Goal: Transaction & Acquisition: Obtain resource

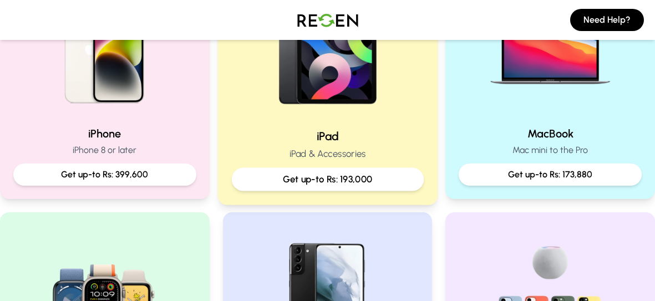
scroll to position [303, 0]
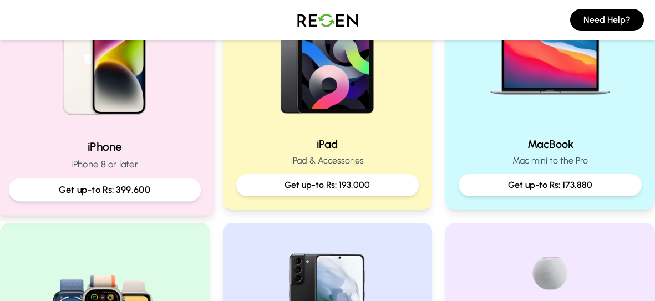
click at [153, 99] on img at bounding box center [104, 55] width 149 height 149
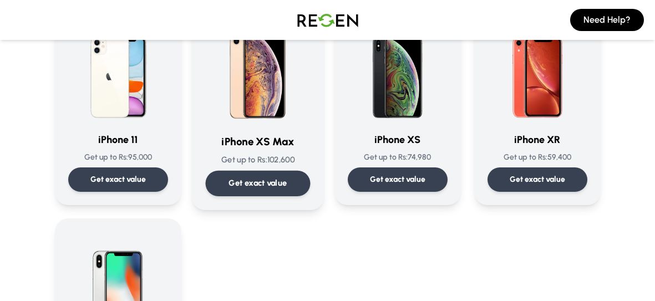
scroll to position [1226, 0]
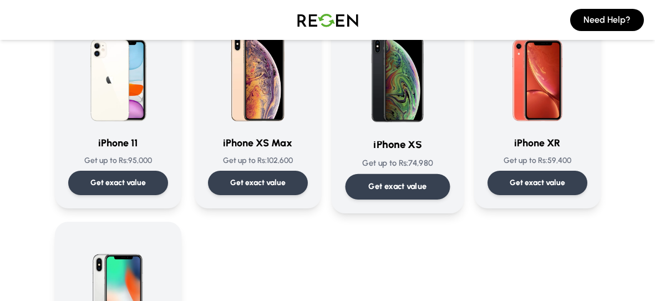
click at [405, 177] on div "Get exact value" at bounding box center [397, 186] width 105 height 25
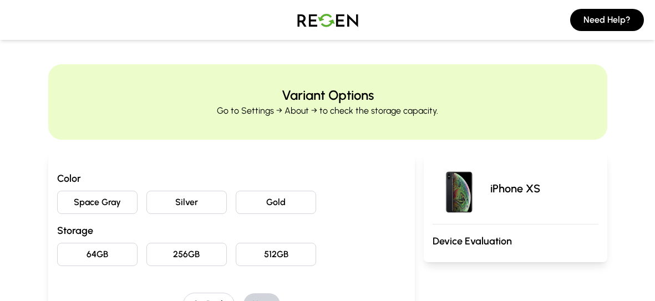
click at [202, 197] on button "Silver" at bounding box center [186, 202] width 80 height 23
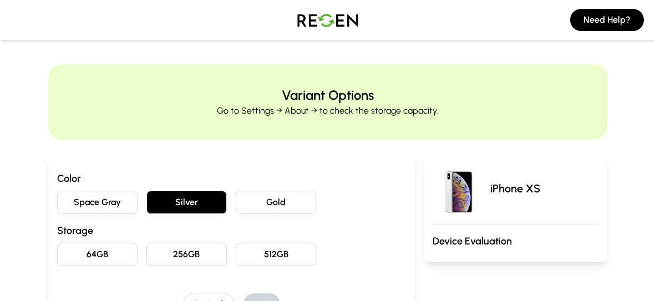
click at [116, 252] on button "64GB" at bounding box center [97, 254] width 80 height 23
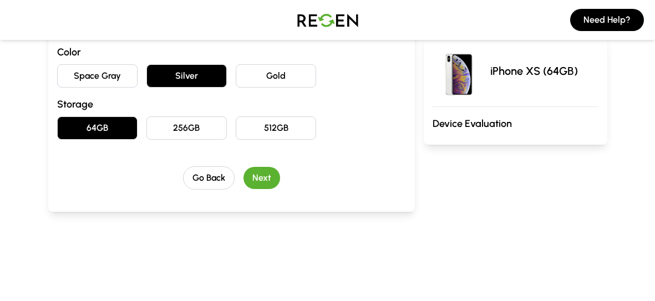
scroll to position [129, 0]
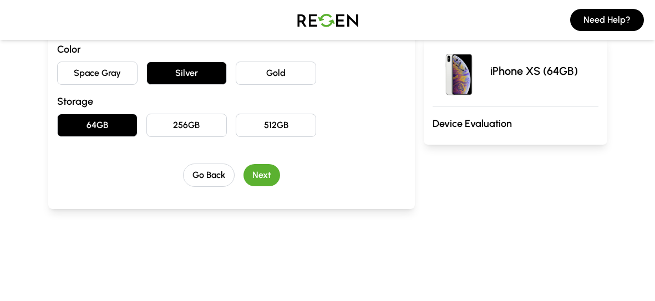
click at [259, 173] on button "Next" at bounding box center [261, 175] width 37 height 22
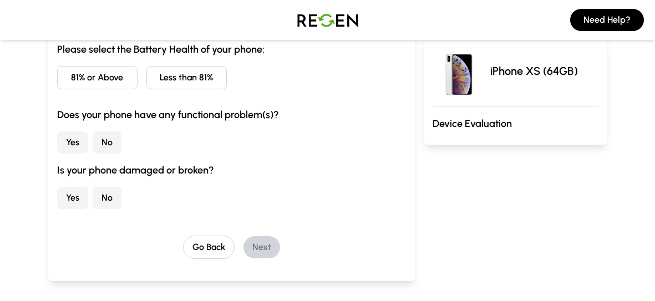
click at [125, 77] on button "81% or Above" at bounding box center [97, 77] width 80 height 23
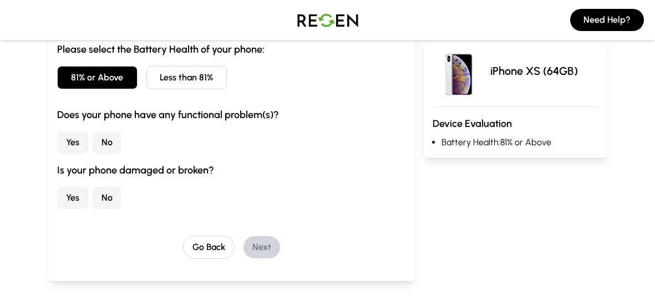
click at [96, 140] on button "No" at bounding box center [107, 142] width 29 height 22
click at [95, 192] on button "No" at bounding box center [107, 198] width 29 height 22
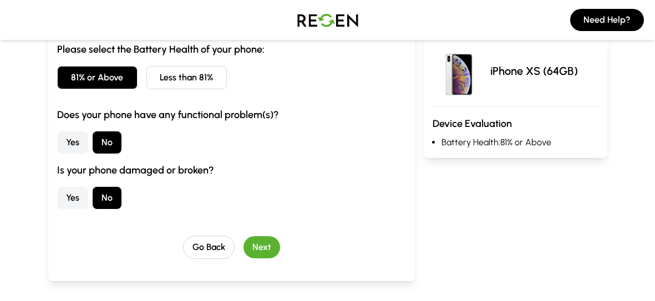
click at [257, 239] on button "Next" at bounding box center [261, 247] width 37 height 22
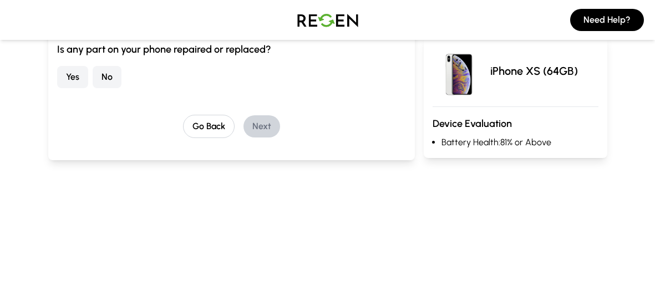
click at [68, 71] on button "Yes" at bounding box center [72, 77] width 31 height 22
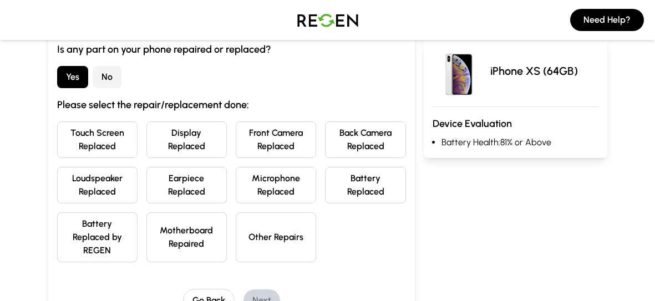
click at [101, 135] on button "Touch Screen Replaced" at bounding box center [97, 139] width 80 height 37
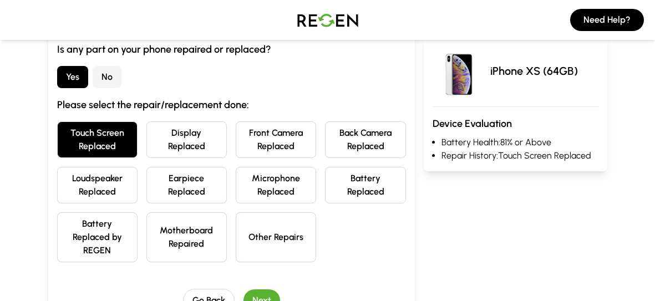
click at [134, 135] on button "Touch Screen Replaced" at bounding box center [97, 139] width 80 height 37
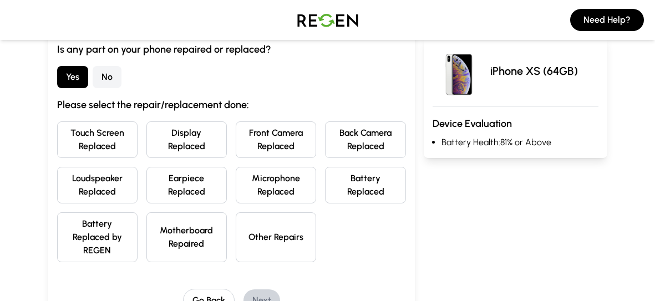
click at [193, 135] on button "Display Replaced" at bounding box center [186, 139] width 80 height 37
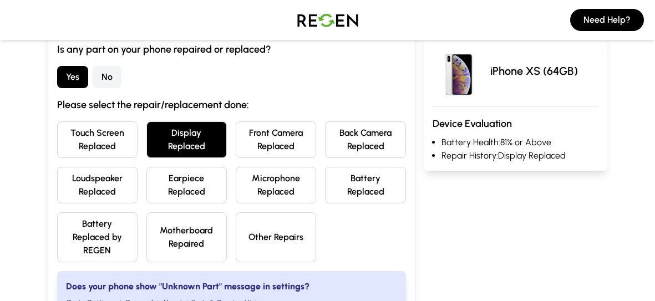
click at [351, 178] on button "Battery Replaced" at bounding box center [365, 185] width 80 height 37
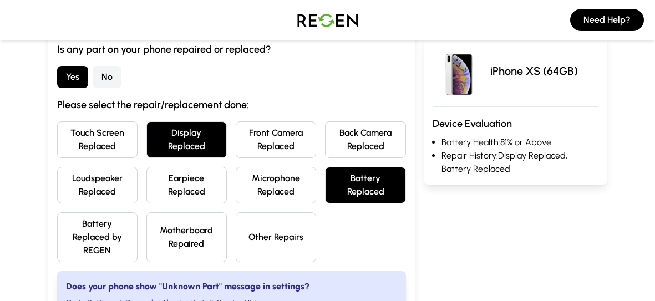
click at [164, 225] on button "Motherboard Repaired" at bounding box center [186, 237] width 80 height 50
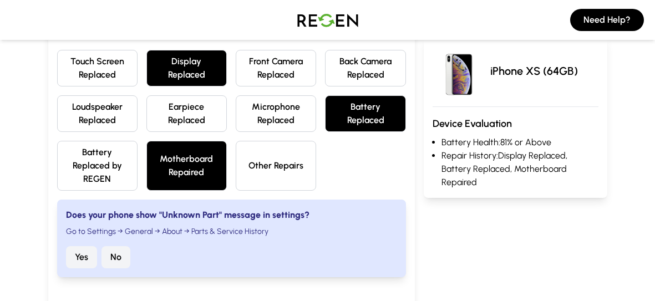
scroll to position [204, 0]
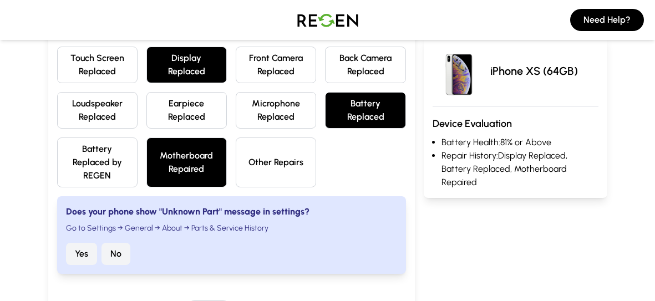
click at [279, 172] on button "Other Repairs" at bounding box center [276, 162] width 80 height 50
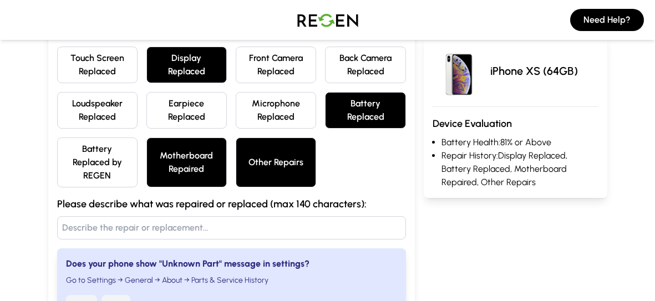
click at [249, 216] on input "text" at bounding box center [231, 227] width 349 height 23
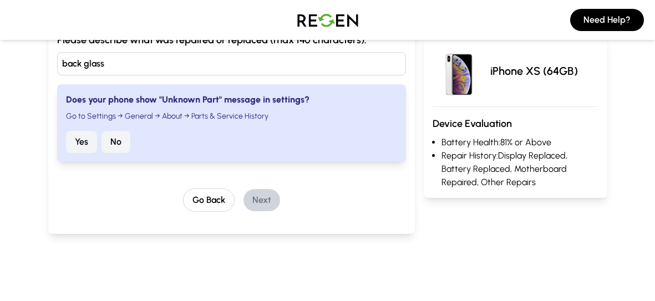
scroll to position [366, 0]
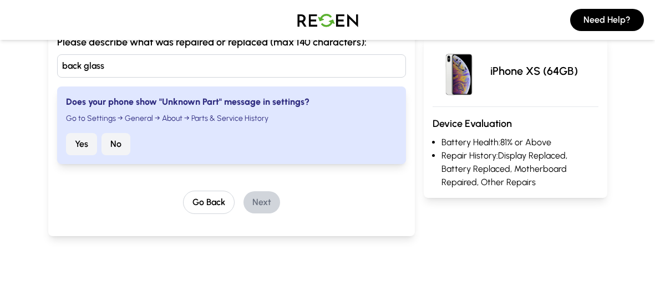
type input "back glass"
click at [81, 135] on button "Yes" at bounding box center [81, 144] width 31 height 22
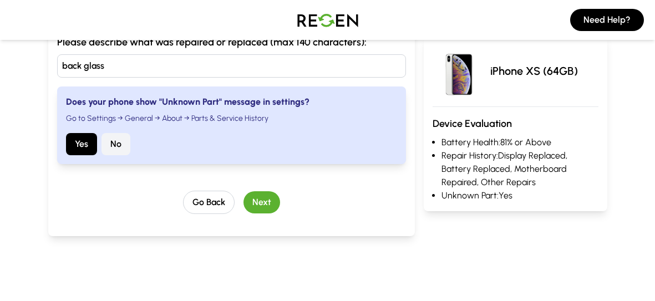
click at [264, 197] on button "Next" at bounding box center [261, 202] width 37 height 22
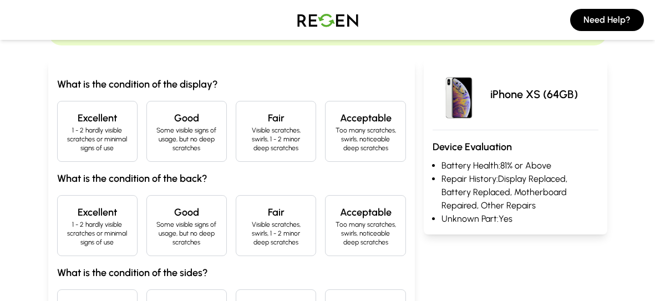
scroll to position [86, 0]
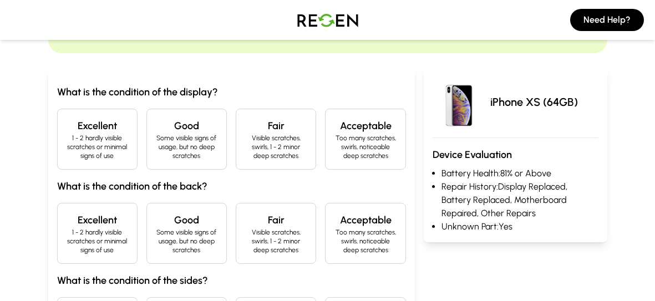
click at [126, 135] on p "1 - 2 hardly visible scratches or minimal signs of use" at bounding box center [98, 147] width 62 height 27
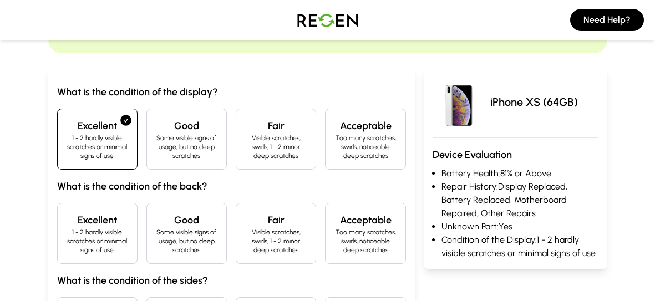
click at [115, 215] on h4 "Excellent" at bounding box center [98, 220] width 62 height 16
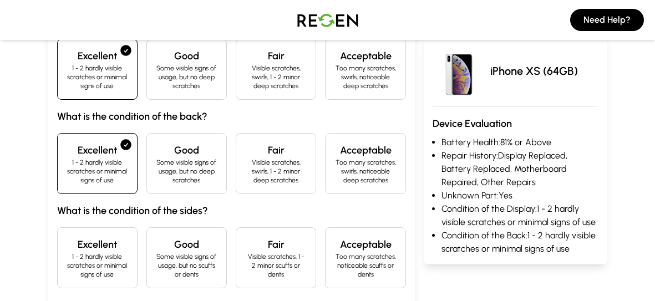
scroll to position [161, 0]
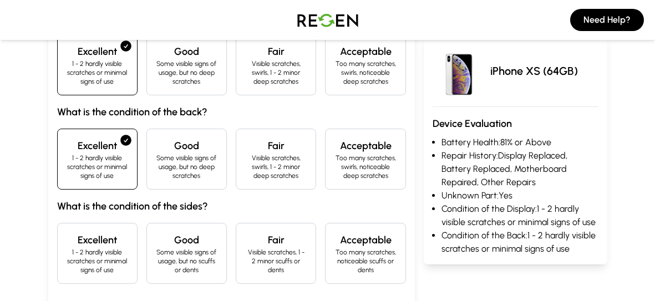
click at [191, 249] on p "Some visible signs of usage, but no scuffs or dents" at bounding box center [187, 261] width 62 height 27
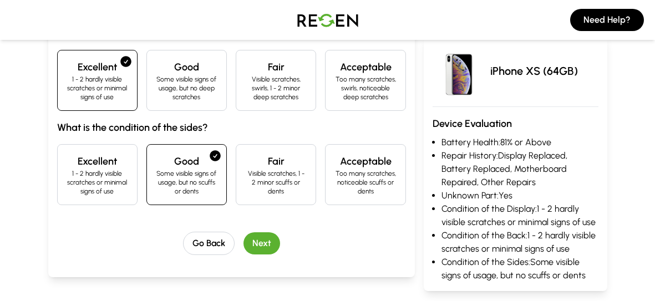
scroll to position [242, 0]
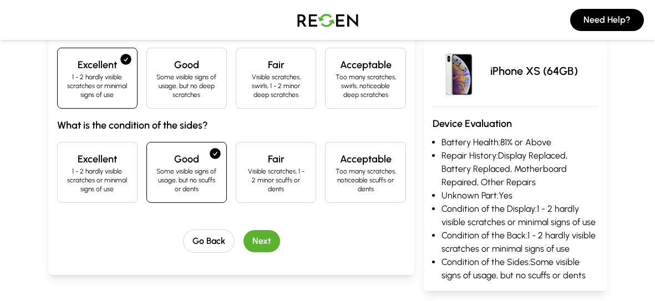
click at [266, 241] on button "Next" at bounding box center [261, 241] width 37 height 22
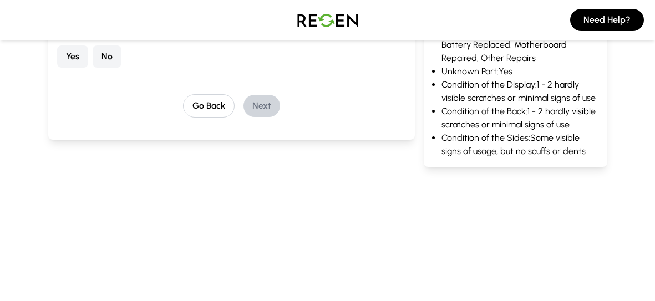
scroll to position [94, 0]
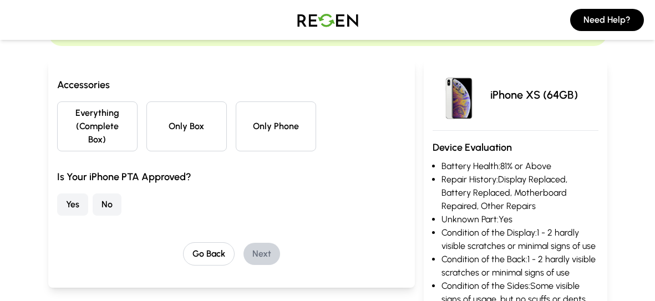
click at [248, 126] on button "Only Phone" at bounding box center [276, 126] width 80 height 50
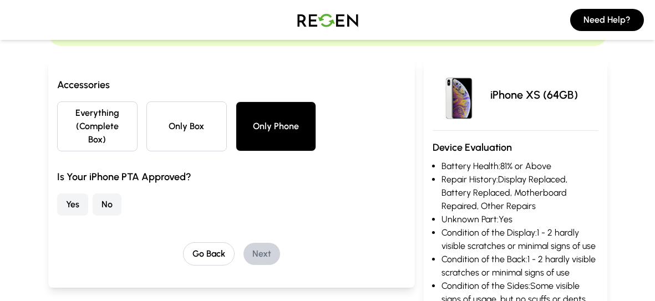
click at [81, 193] on button "Yes" at bounding box center [72, 204] width 31 height 22
click at [264, 243] on button "Next" at bounding box center [261, 254] width 37 height 22
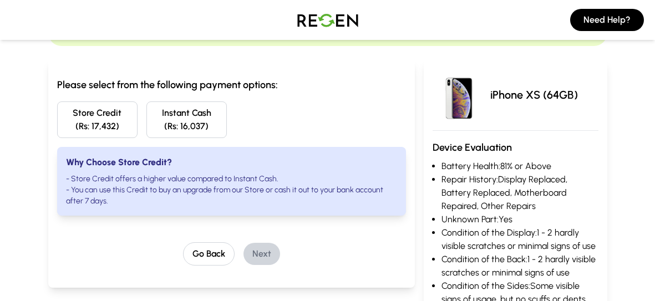
click at [100, 120] on button "Store Credit (Rs: 17,432)" at bounding box center [97, 119] width 80 height 37
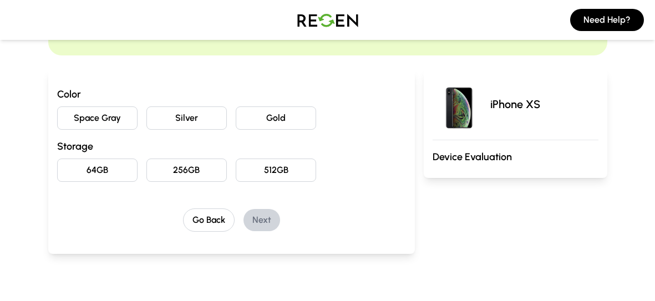
scroll to position [86, 0]
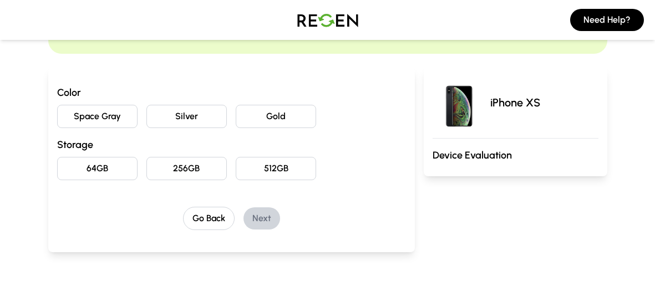
click at [200, 101] on div "Color Space Gray Silver Gold Storage 64GB 256GB 512GB" at bounding box center [231, 132] width 349 height 95
click at [212, 115] on button "Silver" at bounding box center [186, 116] width 80 height 23
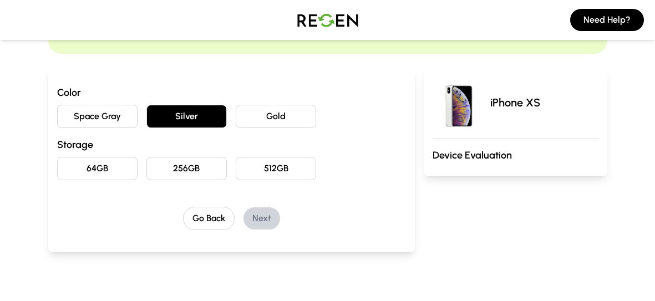
click at [101, 174] on button "64GB" at bounding box center [97, 168] width 80 height 23
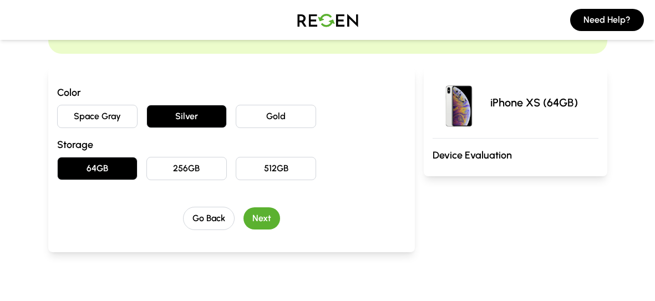
click at [259, 205] on div "Color Space Gray Silver Gold Storage 64GB 256GB 512GB Go Back Next" at bounding box center [231, 157] width 349 height 145
click at [269, 211] on button "Next" at bounding box center [261, 218] width 37 height 22
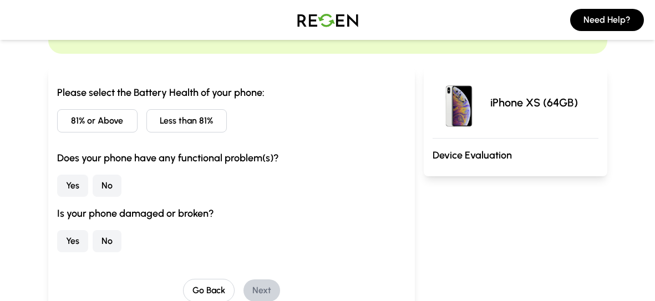
click at [127, 125] on button "81% or Above" at bounding box center [97, 120] width 80 height 23
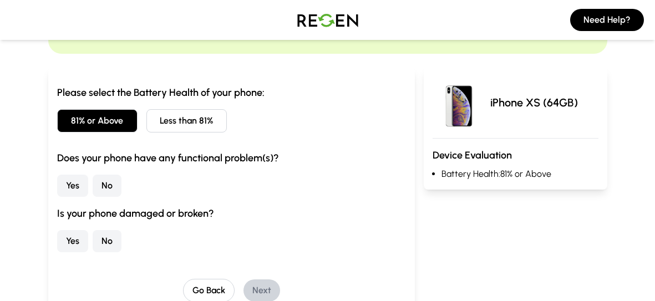
click at [83, 185] on button "Yes" at bounding box center [72, 186] width 31 height 22
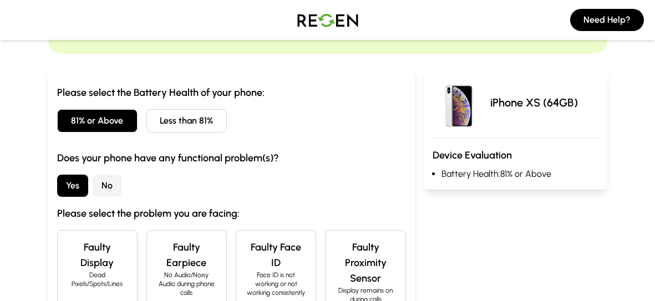
scroll to position [135, 0]
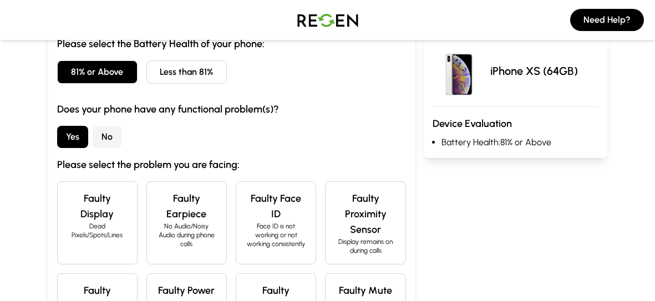
click at [285, 195] on h4 "Faulty Face ID" at bounding box center [276, 206] width 62 height 31
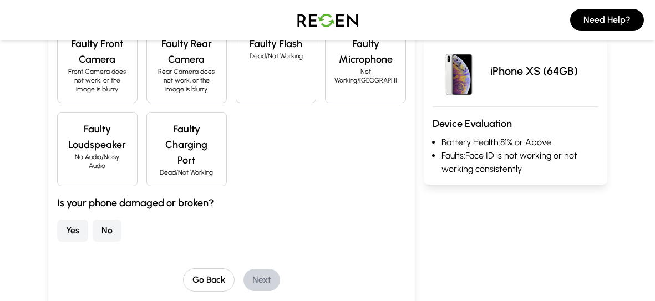
scroll to position [474, 0]
click at [100, 218] on button "No" at bounding box center [107, 229] width 29 height 22
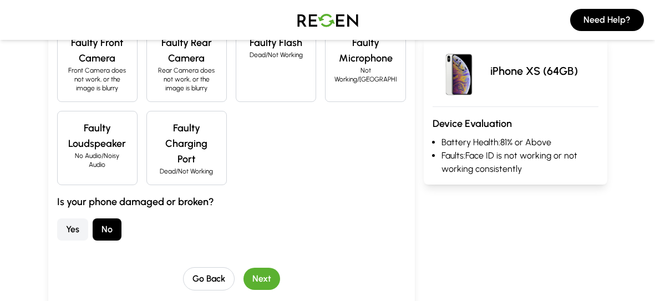
click at [252, 268] on button "Next" at bounding box center [261, 279] width 37 height 22
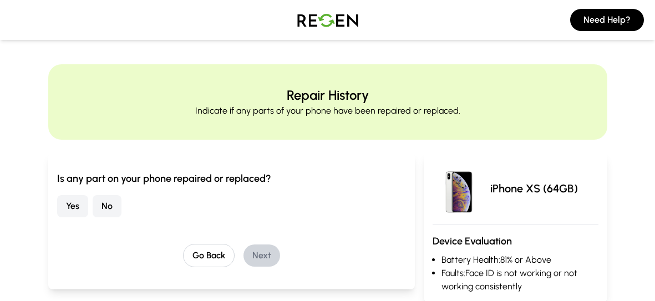
click at [90, 203] on div "Yes No" at bounding box center [231, 206] width 349 height 22
click at [85, 202] on button "Yes" at bounding box center [72, 206] width 31 height 22
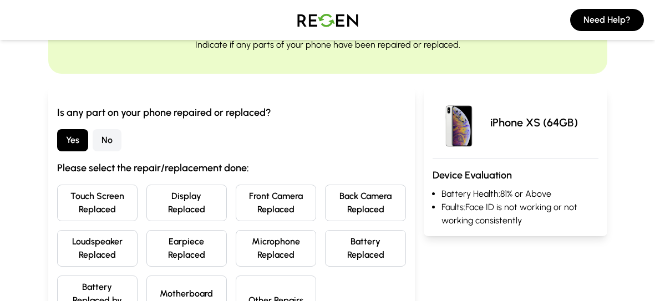
scroll to position [69, 0]
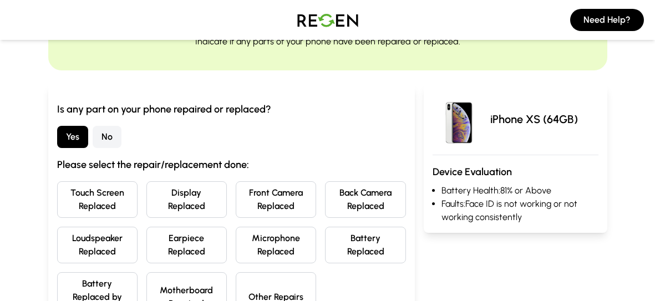
drag, startPoint x: 211, startPoint y: 180, endPoint x: 201, endPoint y: 185, distance: 10.9
click at [201, 185] on div "Is any part on your phone repaired or replaced? Yes No Please select the repair…" at bounding box center [231, 211] width 349 height 221
click at [201, 185] on button "Display Replaced" at bounding box center [186, 199] width 80 height 37
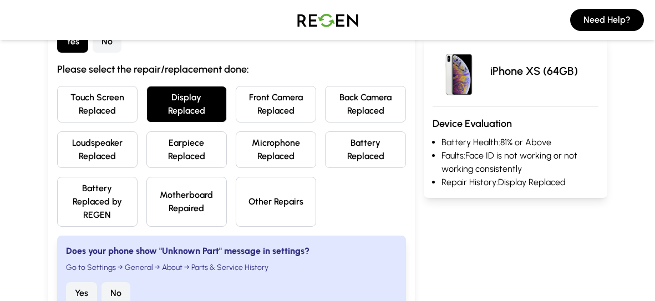
scroll to position [167, 0]
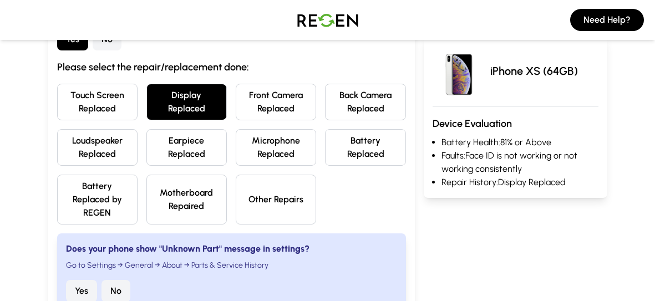
click at [198, 185] on button "Motherboard Repaired" at bounding box center [186, 200] width 80 height 50
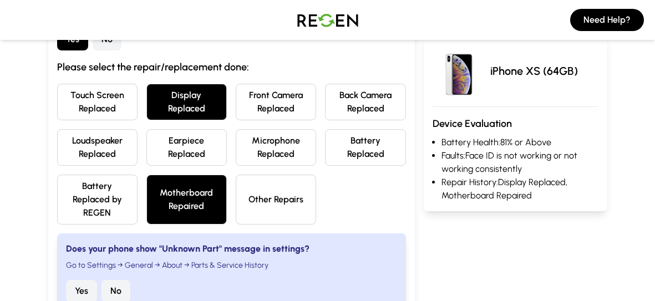
click at [399, 131] on button "Battery Replaced" at bounding box center [365, 147] width 80 height 37
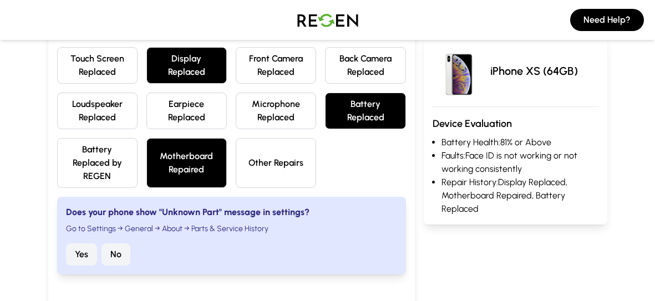
scroll to position [205, 0]
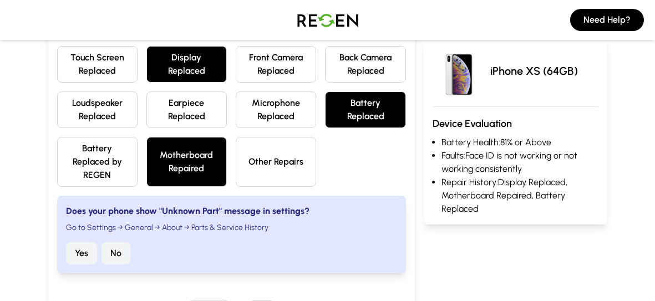
click at [79, 249] on button "Yes" at bounding box center [81, 253] width 31 height 22
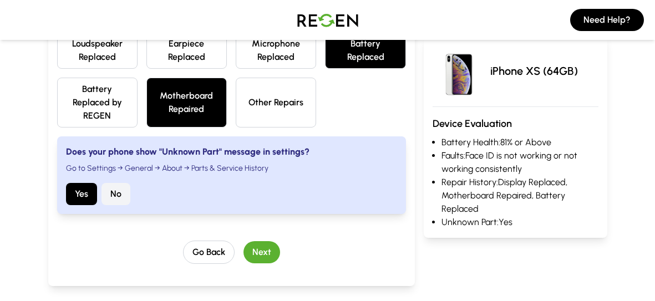
scroll to position [273, 0]
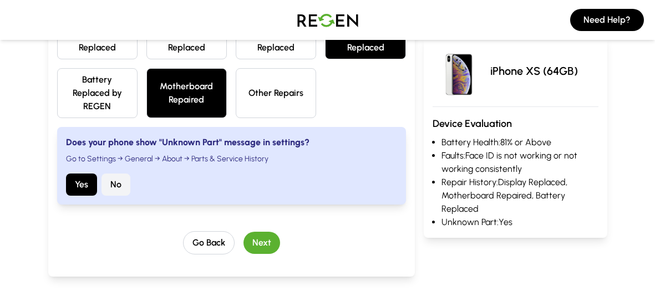
click at [257, 232] on button "Next" at bounding box center [261, 243] width 37 height 22
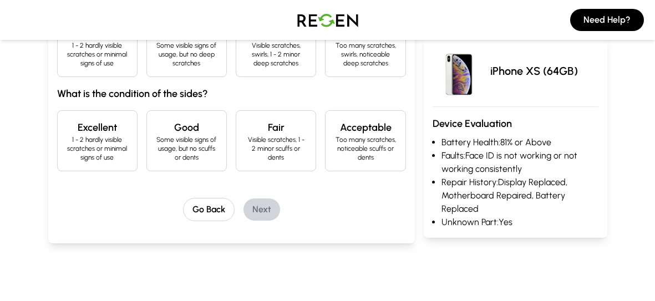
scroll to position [241, 0]
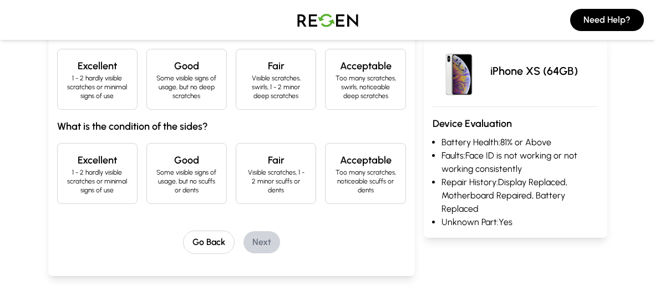
click at [170, 170] on p "Some visible signs of usage, but no scuffs or dents" at bounding box center [187, 181] width 62 height 27
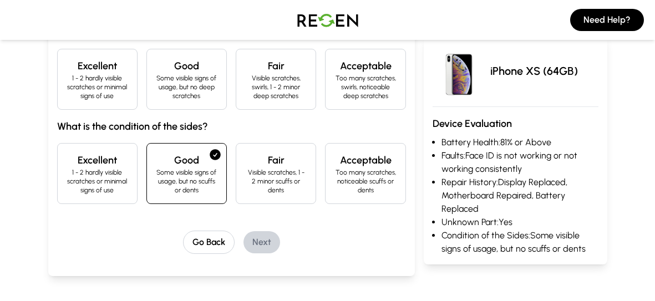
click at [134, 80] on div "Excellent 1 - 2 hardly visible scratches or minimal signs of use" at bounding box center [97, 79] width 80 height 61
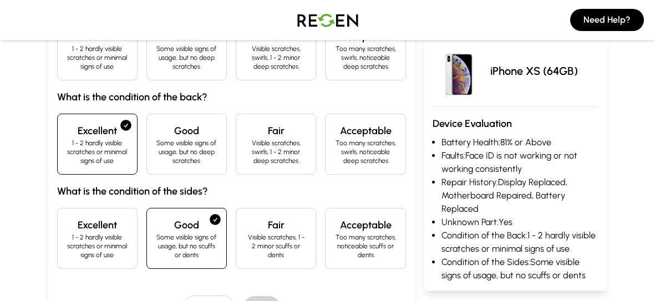
scroll to position [175, 0]
click at [124, 74] on div "Excellent 1 - 2 hardly visible scratches or minimal signs of use" at bounding box center [97, 50] width 80 height 61
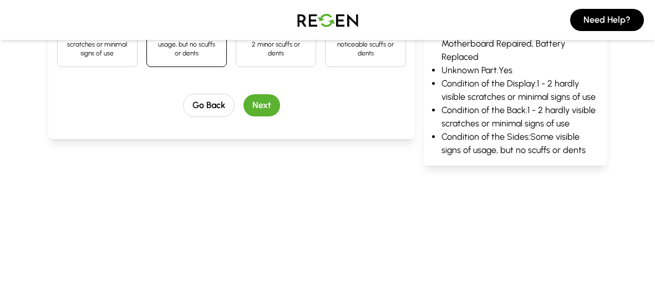
click at [262, 101] on button "Next" at bounding box center [261, 105] width 37 height 22
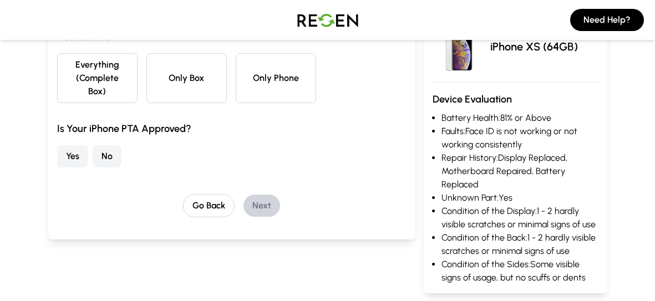
scroll to position [141, 0]
click at [264, 69] on button "Only Phone" at bounding box center [276, 79] width 80 height 50
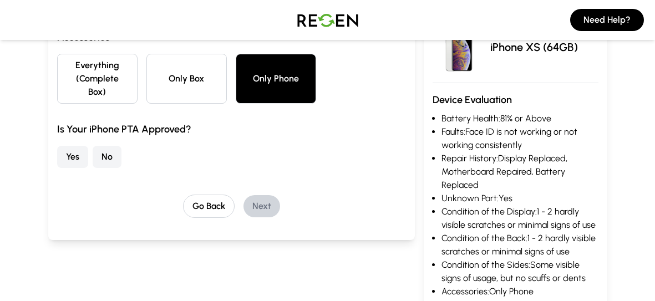
click at [81, 146] on button "Yes" at bounding box center [72, 157] width 31 height 22
click at [262, 195] on button "Next" at bounding box center [261, 206] width 37 height 22
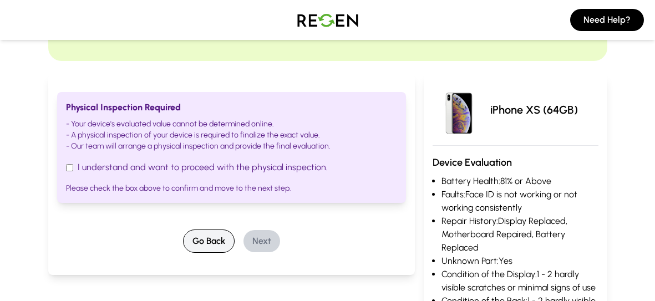
scroll to position [0, 0]
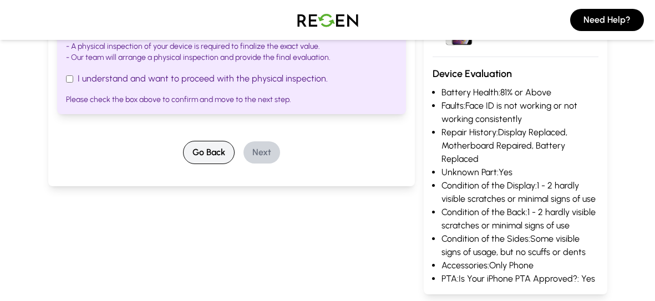
click at [213, 159] on button "Go Back" at bounding box center [209, 152] width 52 height 23
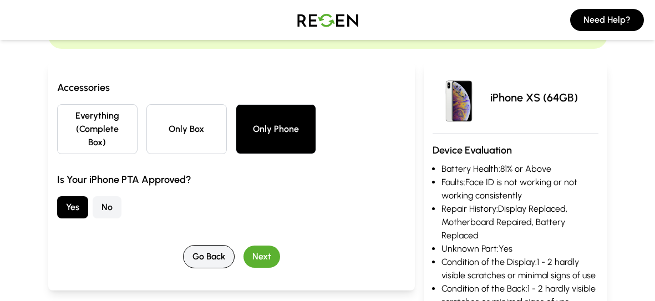
click at [207, 245] on button "Go Back" at bounding box center [209, 256] width 52 height 23
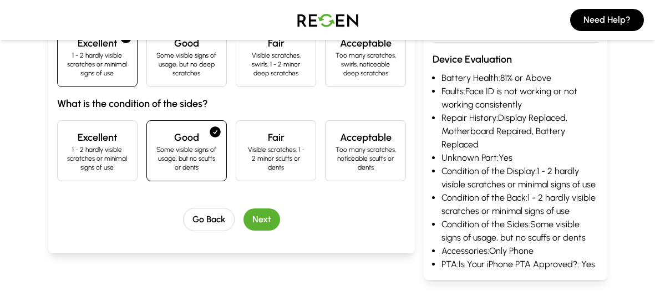
scroll to position [264, 0]
click at [209, 228] on div "What is the condition of the display? Excellent 1 - 2 hardly visible scratches …" at bounding box center [231, 71] width 366 height 364
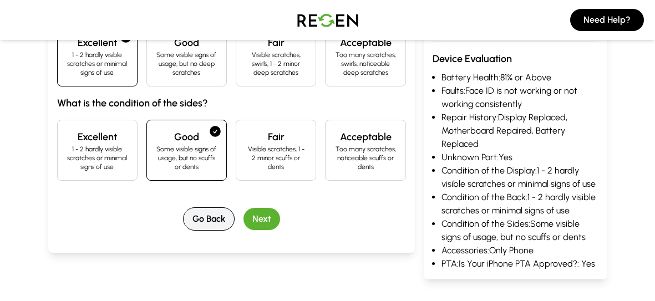
click at [211, 226] on button "Go Back" at bounding box center [209, 218] width 52 height 23
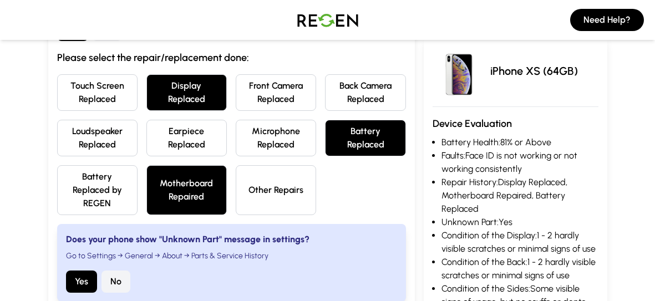
scroll to position [164, 0]
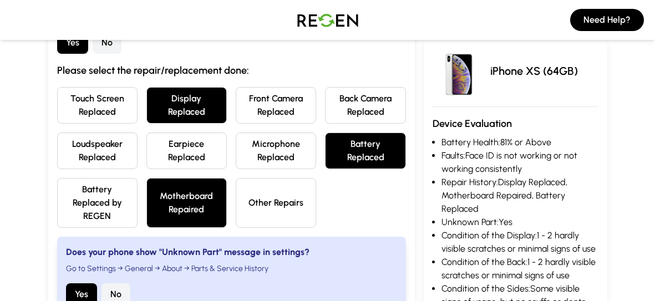
click at [205, 195] on button "Motherboard Repaired" at bounding box center [186, 203] width 80 height 50
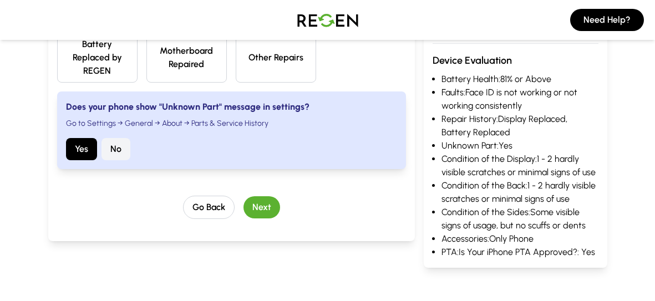
scroll to position [310, 0]
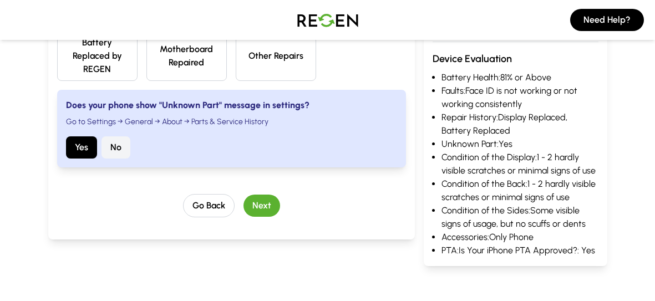
click at [249, 203] on button "Next" at bounding box center [261, 206] width 37 height 22
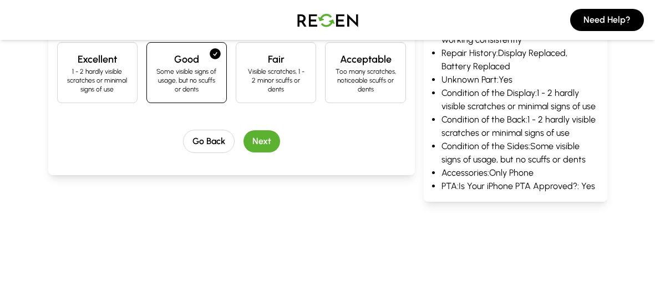
scroll to position [339, 0]
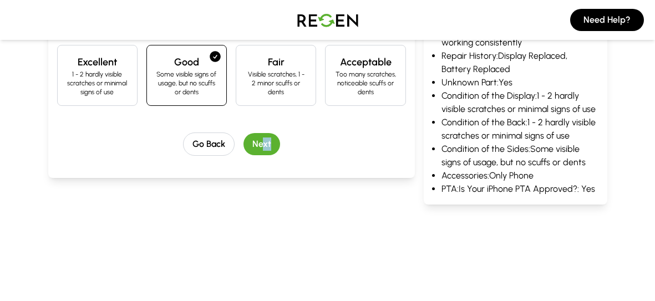
drag, startPoint x: 281, startPoint y: 160, endPoint x: 263, endPoint y: 145, distance: 22.9
click at [263, 145] on button "Next" at bounding box center [261, 144] width 37 height 22
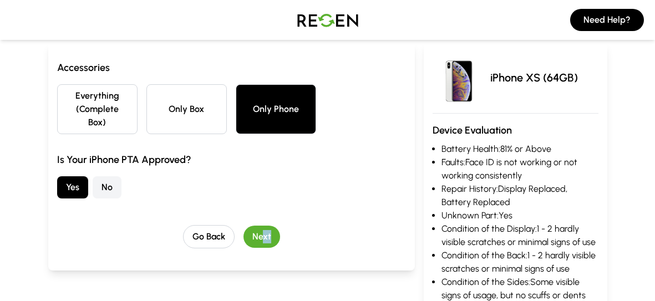
scroll to position [111, 0]
click at [268, 230] on button "Next" at bounding box center [261, 236] width 37 height 22
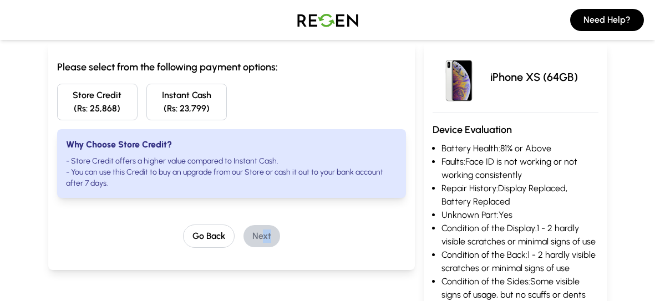
click at [197, 95] on button "Instant Cash (Rs: 23,799)" at bounding box center [186, 102] width 80 height 37
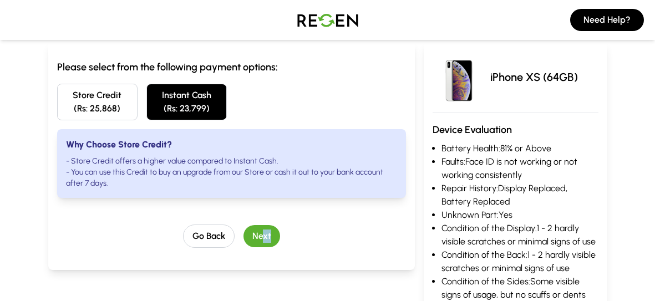
click at [134, 101] on button "Store Credit (Rs: 25,868)" at bounding box center [97, 102] width 80 height 37
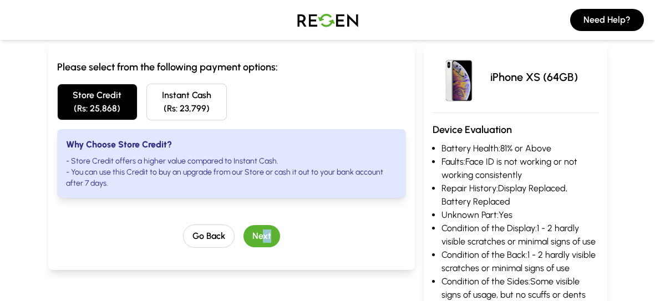
click at [252, 228] on button "Next" at bounding box center [261, 236] width 37 height 22
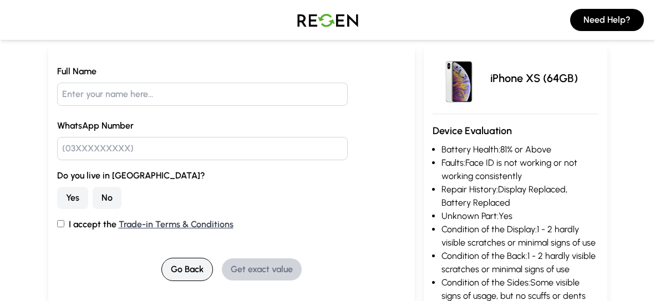
scroll to position [0, 0]
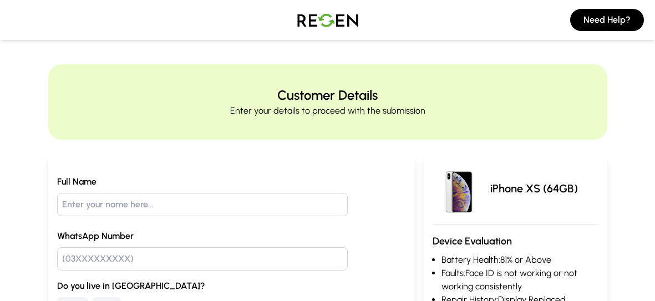
click at [349, 28] on img at bounding box center [328, 19] width 78 height 31
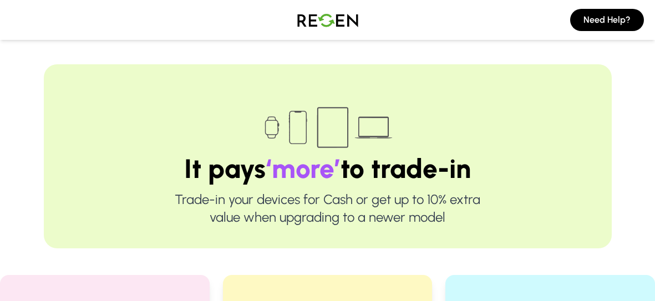
click at [318, 14] on img at bounding box center [328, 19] width 78 height 31
